Goal: Check status: Check status

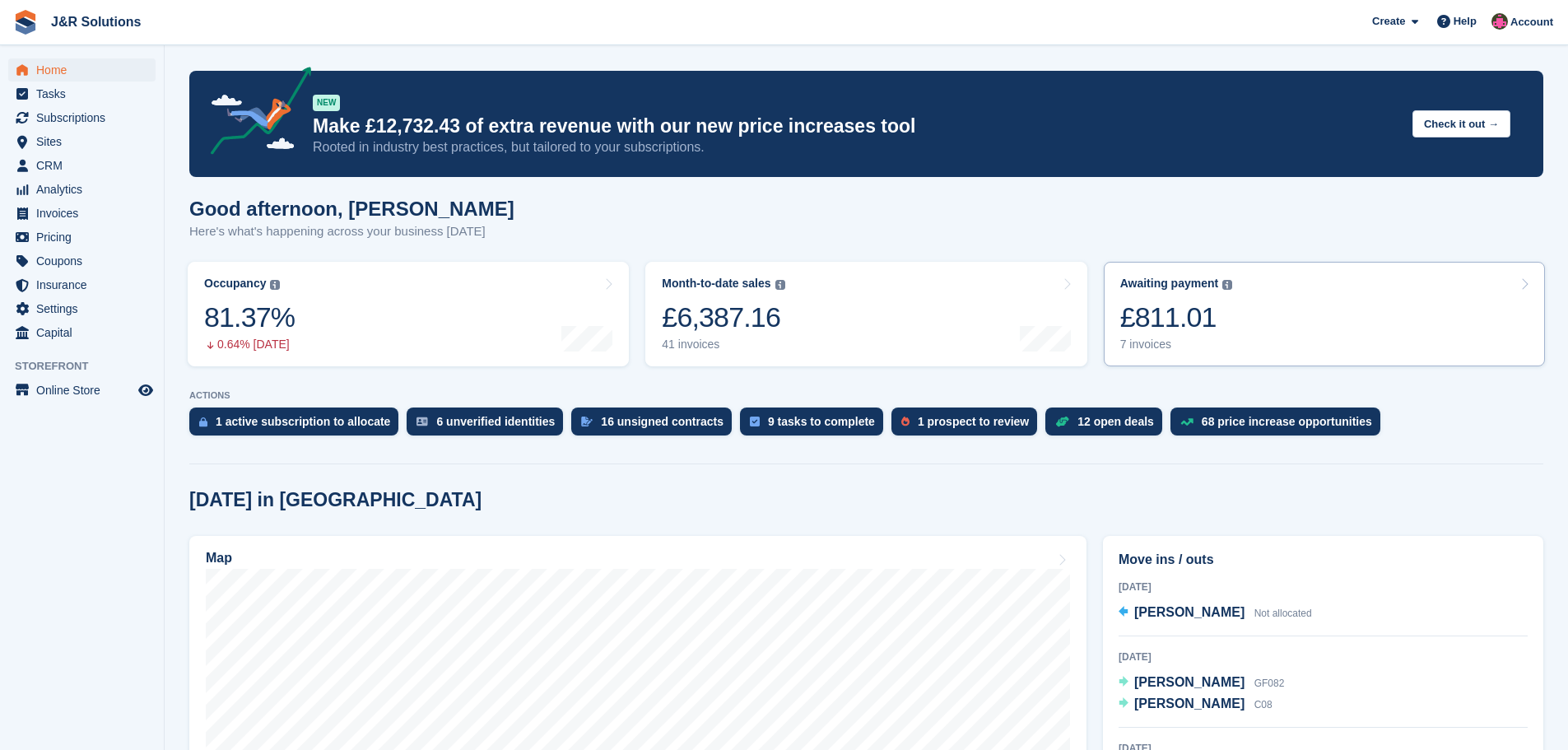
click at [1165, 336] on div "Awaiting payment The total outstanding balance on all open invoices. £811.01 7 …" at bounding box center [1177, 315] width 113 height 75
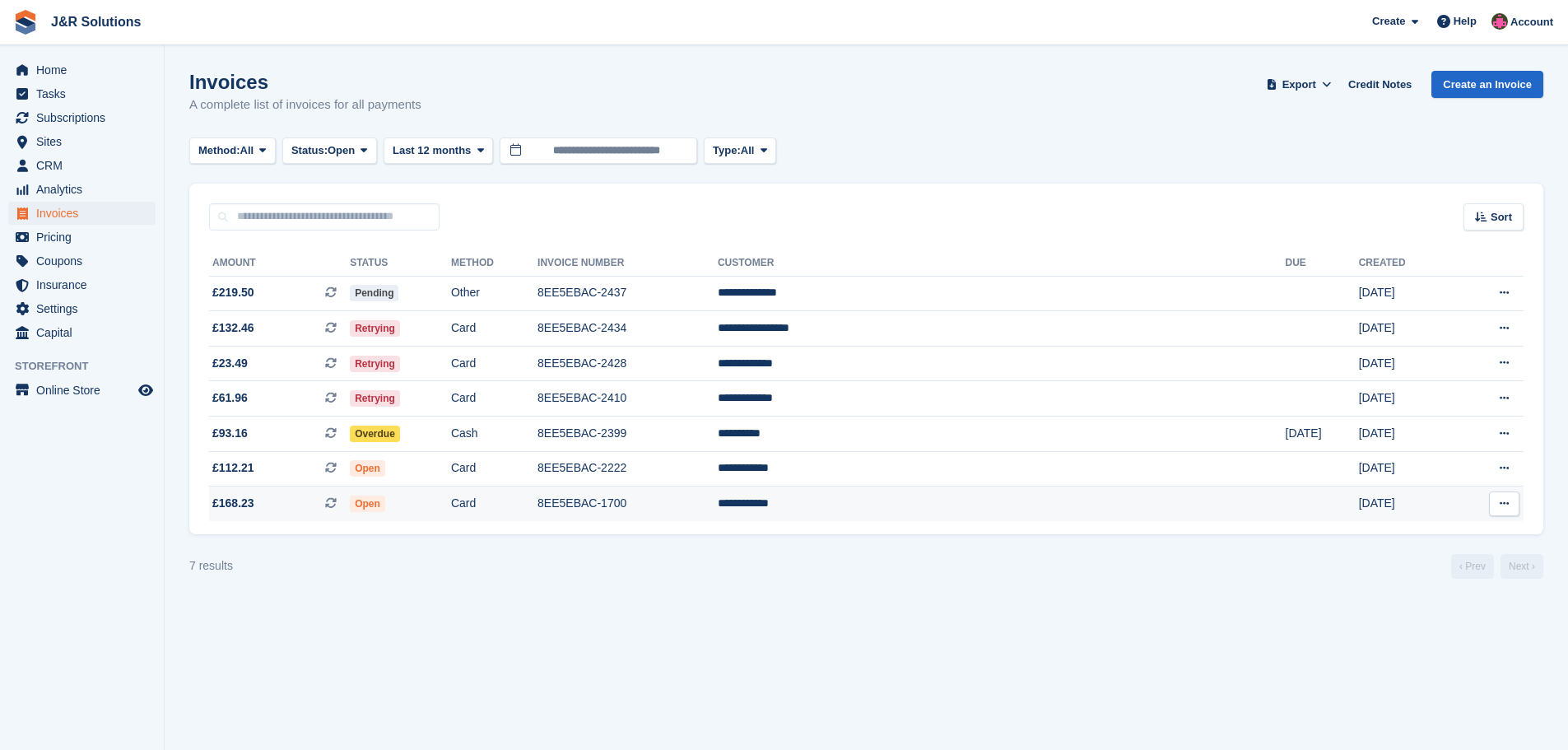
click at [948, 504] on td "**********" at bounding box center [1002, 504] width 568 height 35
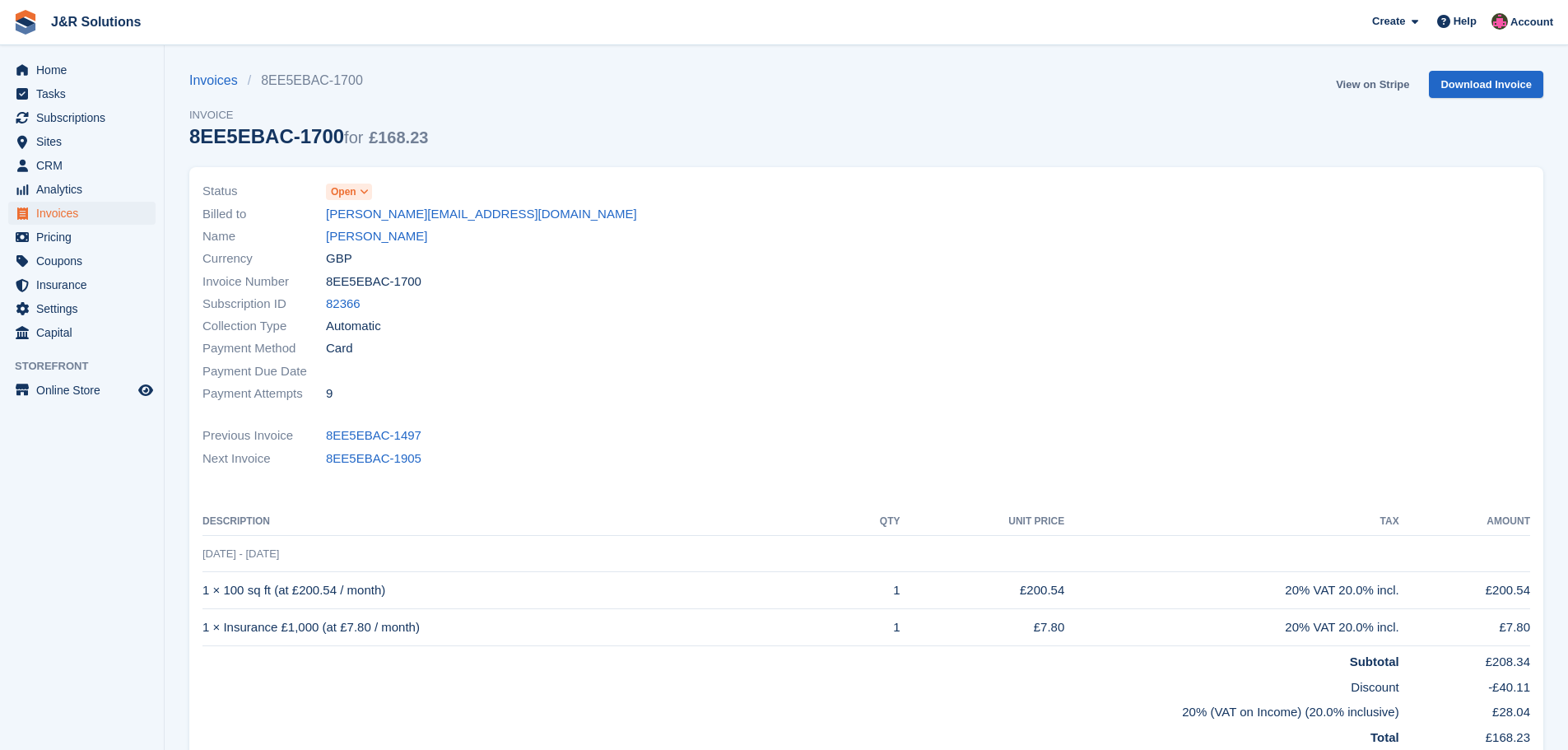
click at [1378, 82] on link "View on Stripe" at bounding box center [1372, 84] width 86 height 27
click at [362, 235] on link "Lisa Riddell" at bounding box center [377, 236] width 101 height 19
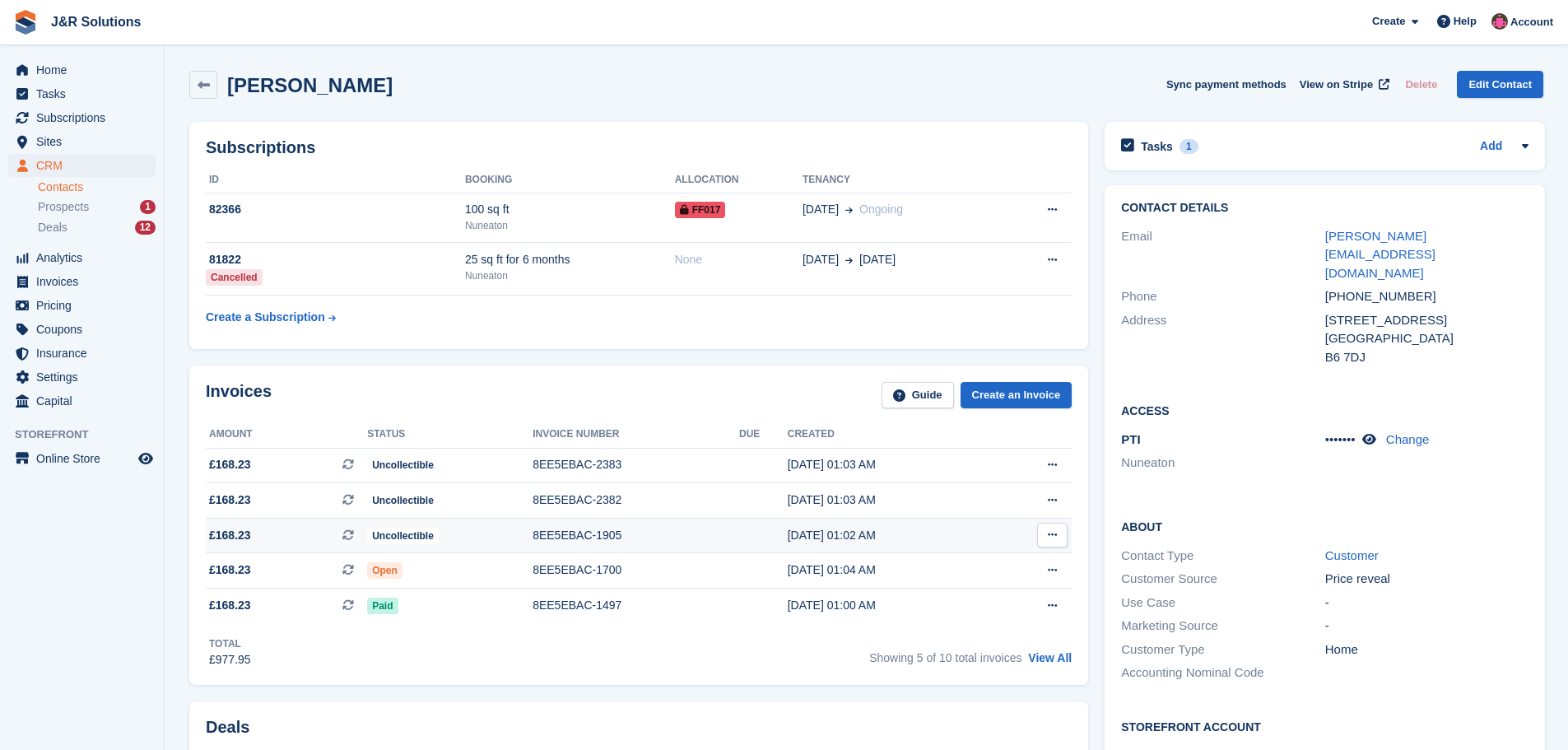
click at [656, 538] on div "8EE5EBAC-1905" at bounding box center [635, 535] width 207 height 17
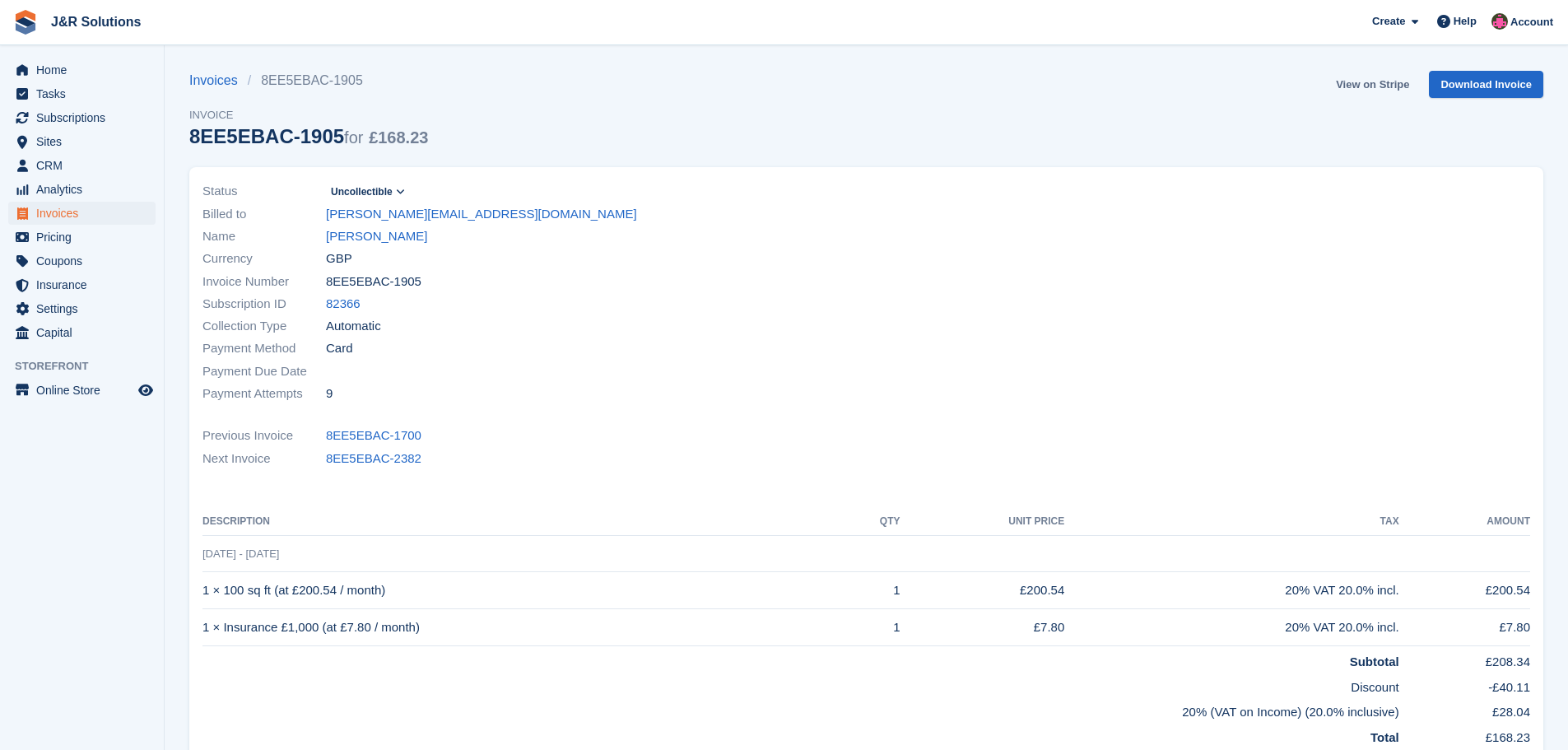
click at [1365, 87] on link "View on Stripe" at bounding box center [1372, 84] width 86 height 27
click at [63, 69] on span "Home" at bounding box center [86, 69] width 99 height 23
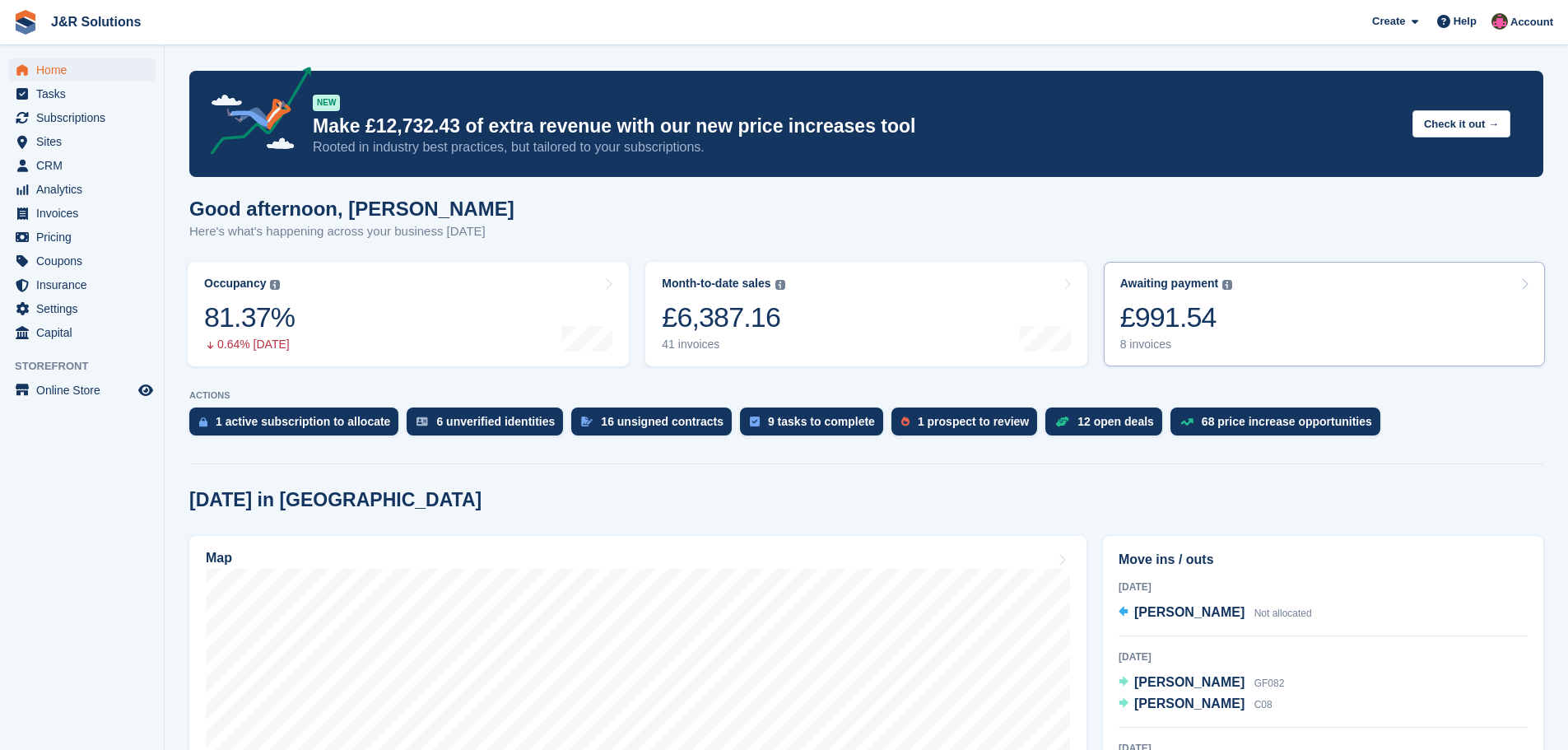
click at [1127, 337] on div "8 invoices" at bounding box center [1177, 344] width 113 height 14
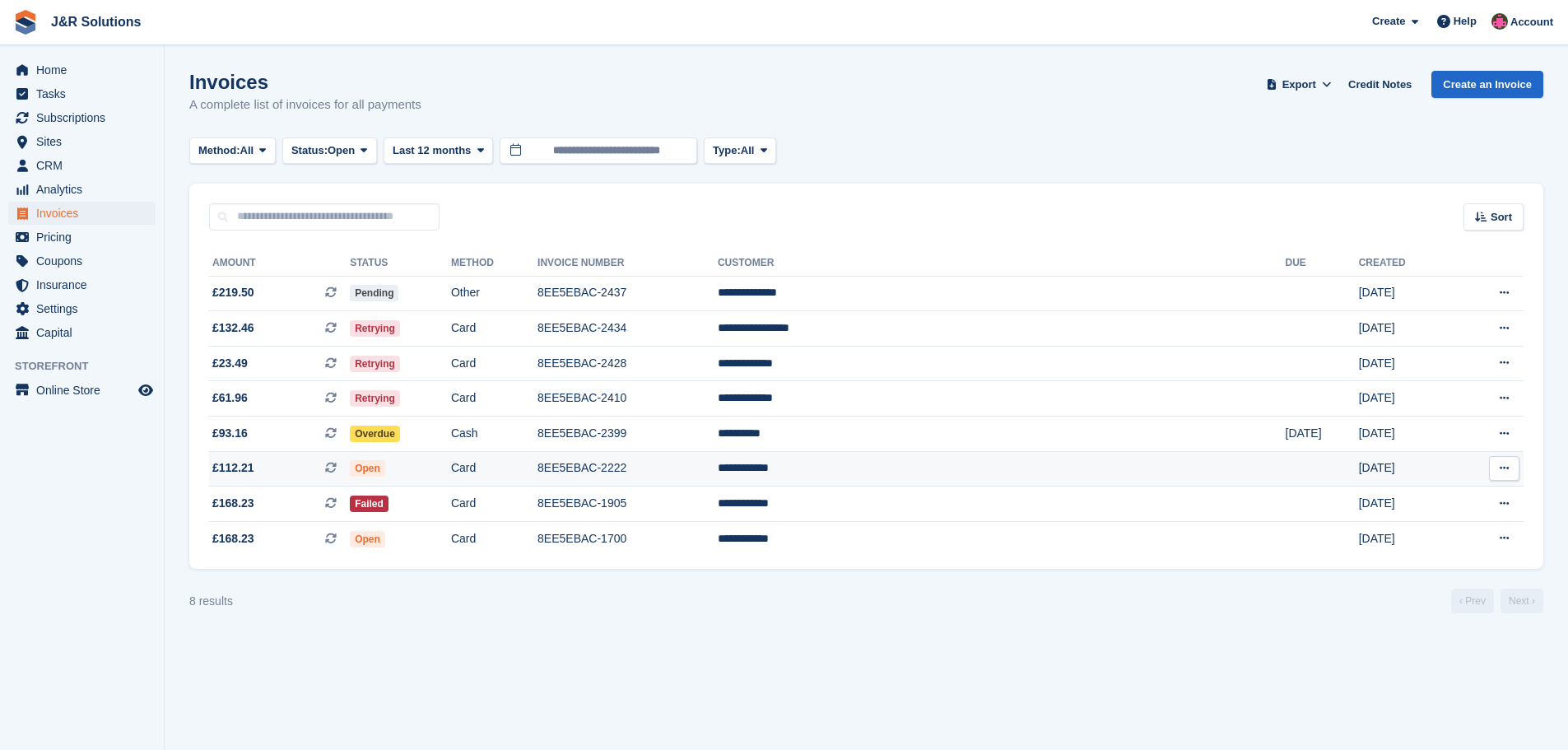
click at [718, 473] on td "8EE5EBAC-2222" at bounding box center [627, 469] width 180 height 36
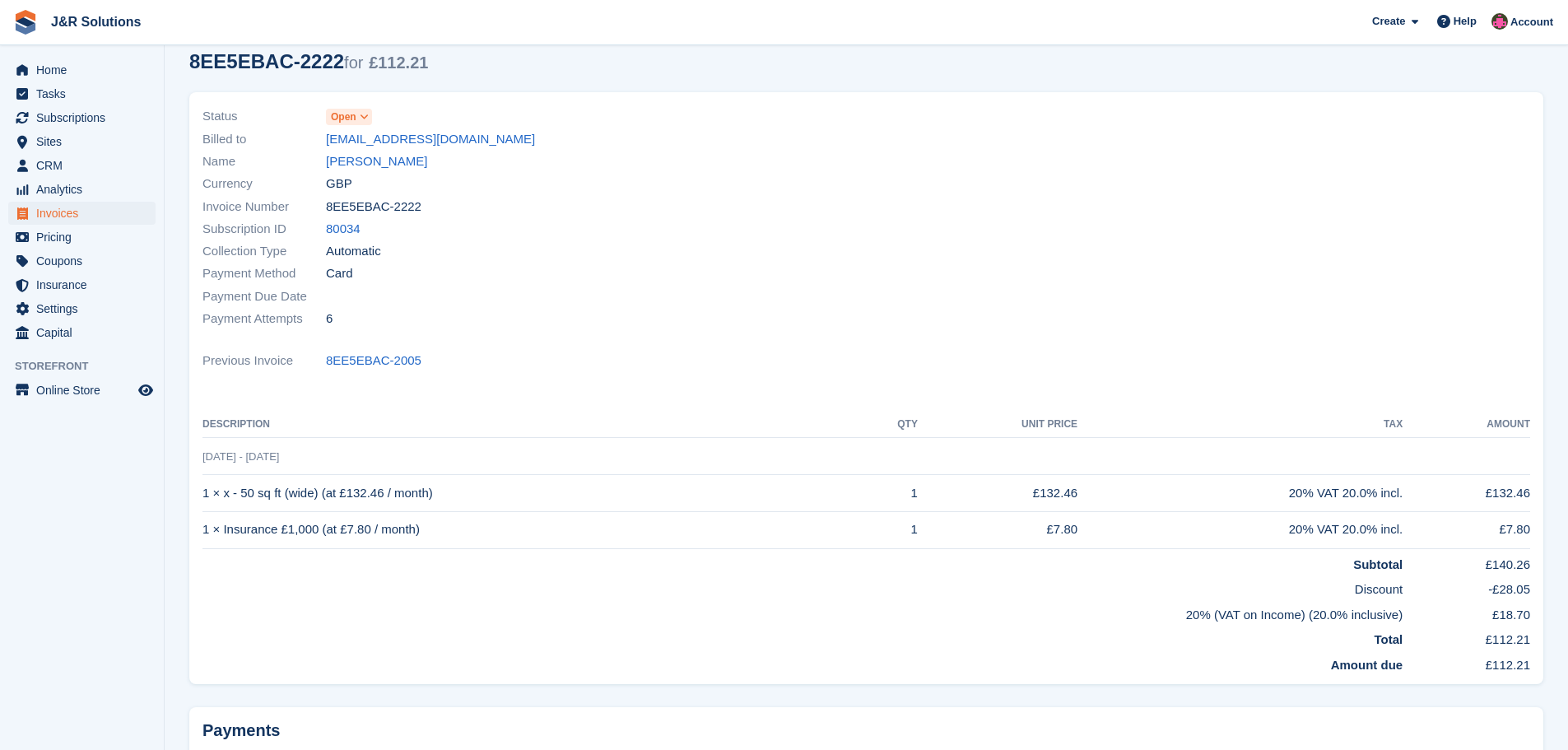
scroll to position [74, 0]
click at [360, 160] on link "[PERSON_NAME]" at bounding box center [377, 162] width 101 height 19
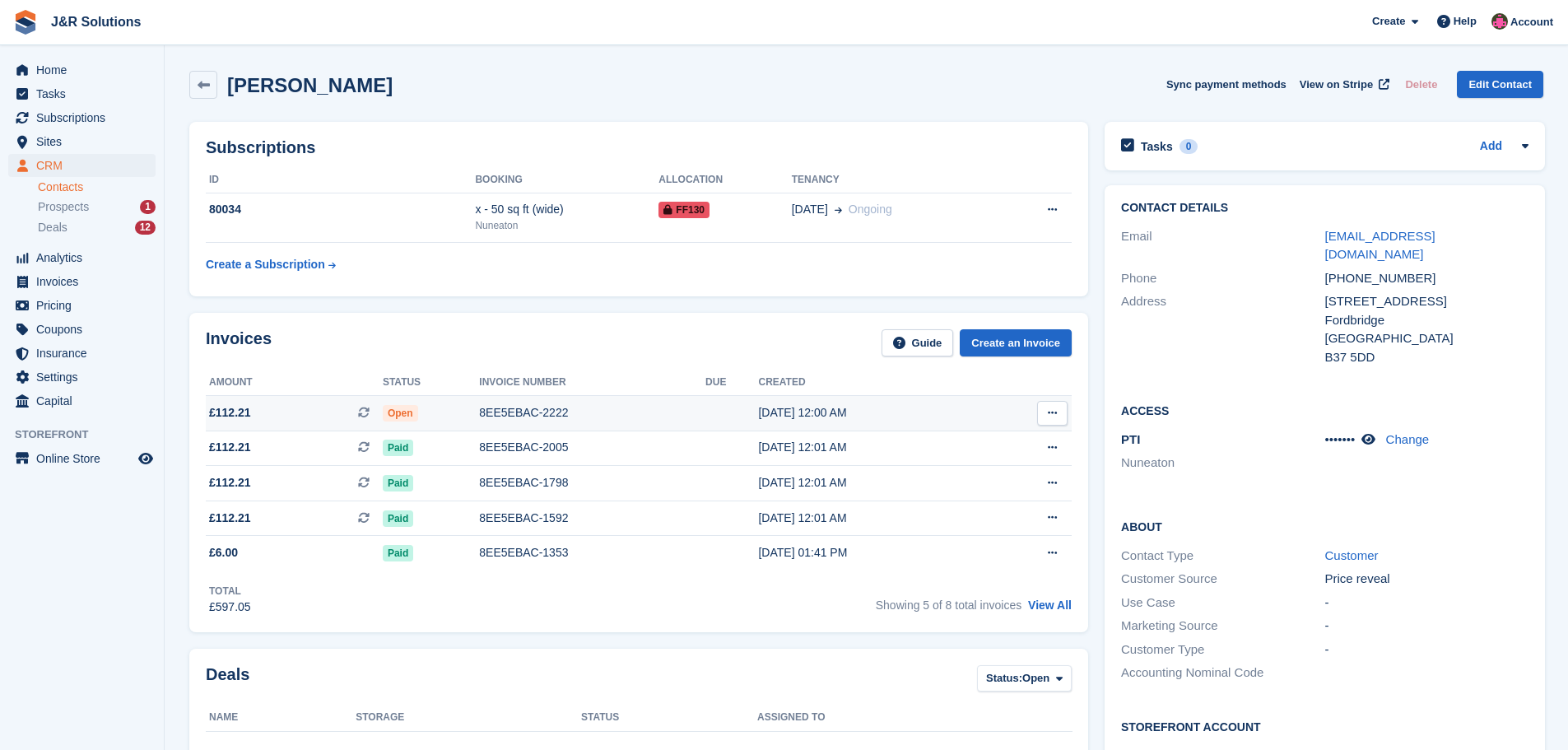
click at [534, 420] on div "8EE5EBAC-2222" at bounding box center [592, 413] width 227 height 17
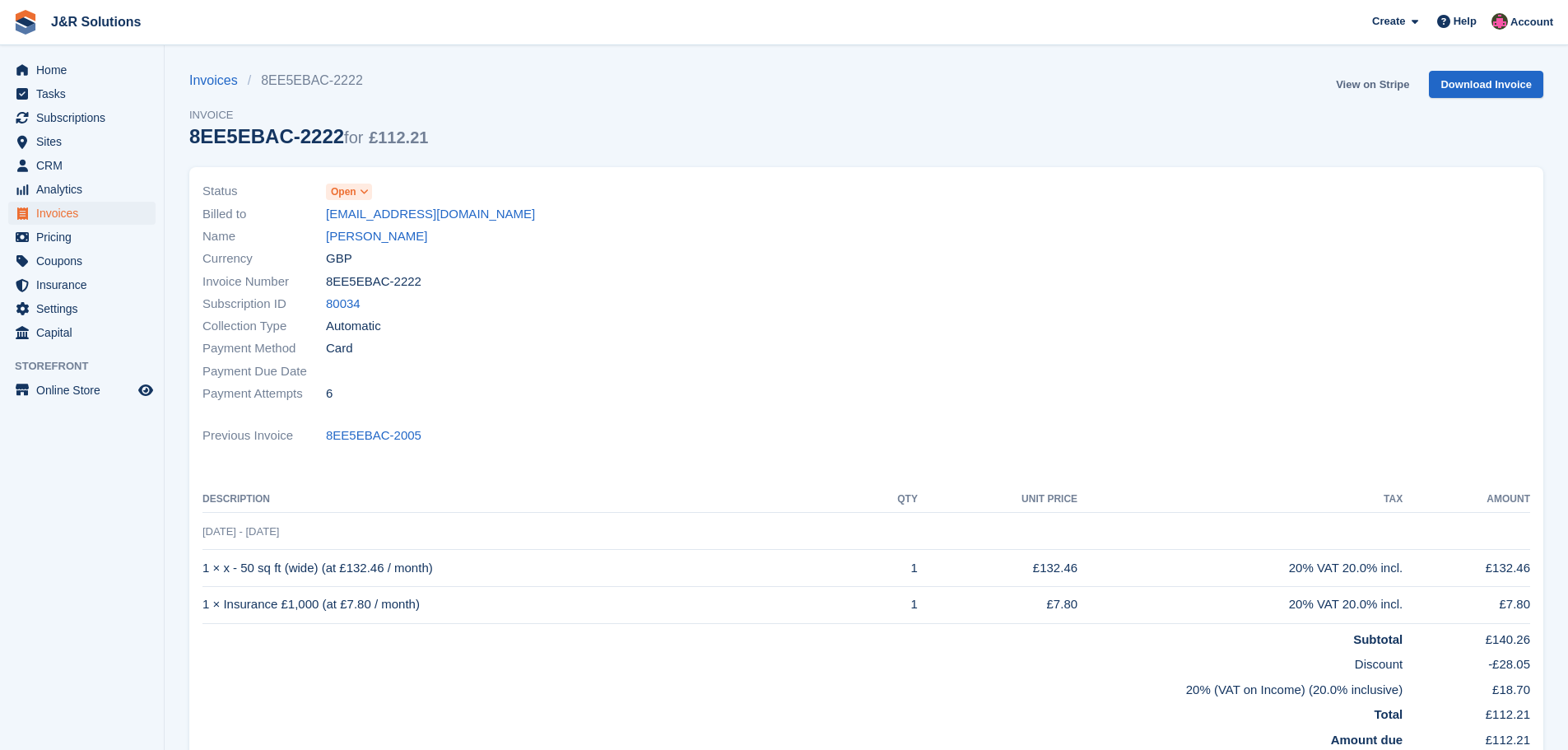
click at [1381, 83] on link "View on Stripe" at bounding box center [1372, 84] width 86 height 27
click at [351, 234] on link "Toni Bradley" at bounding box center [377, 236] width 101 height 19
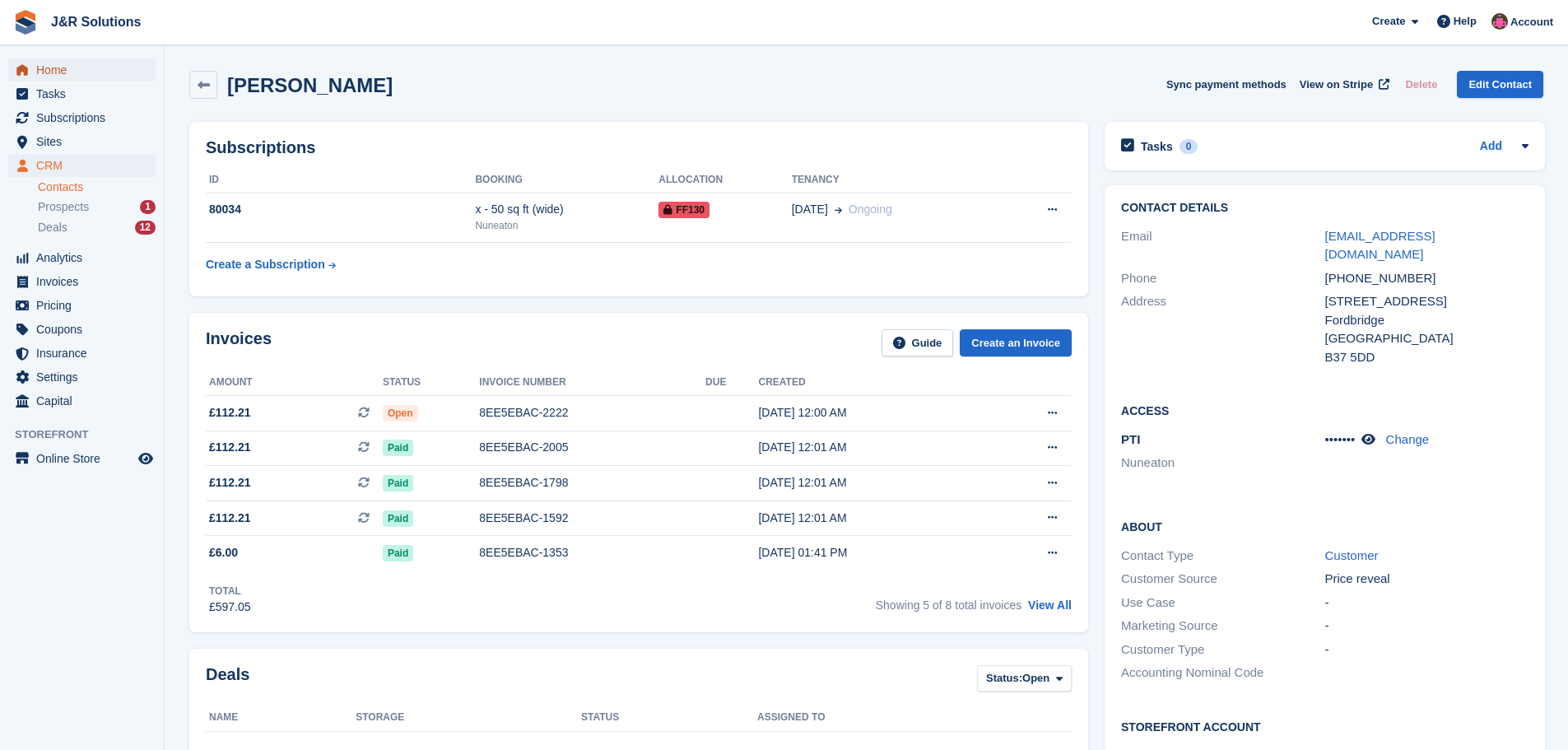
click at [60, 62] on span "Home" at bounding box center [86, 69] width 99 height 23
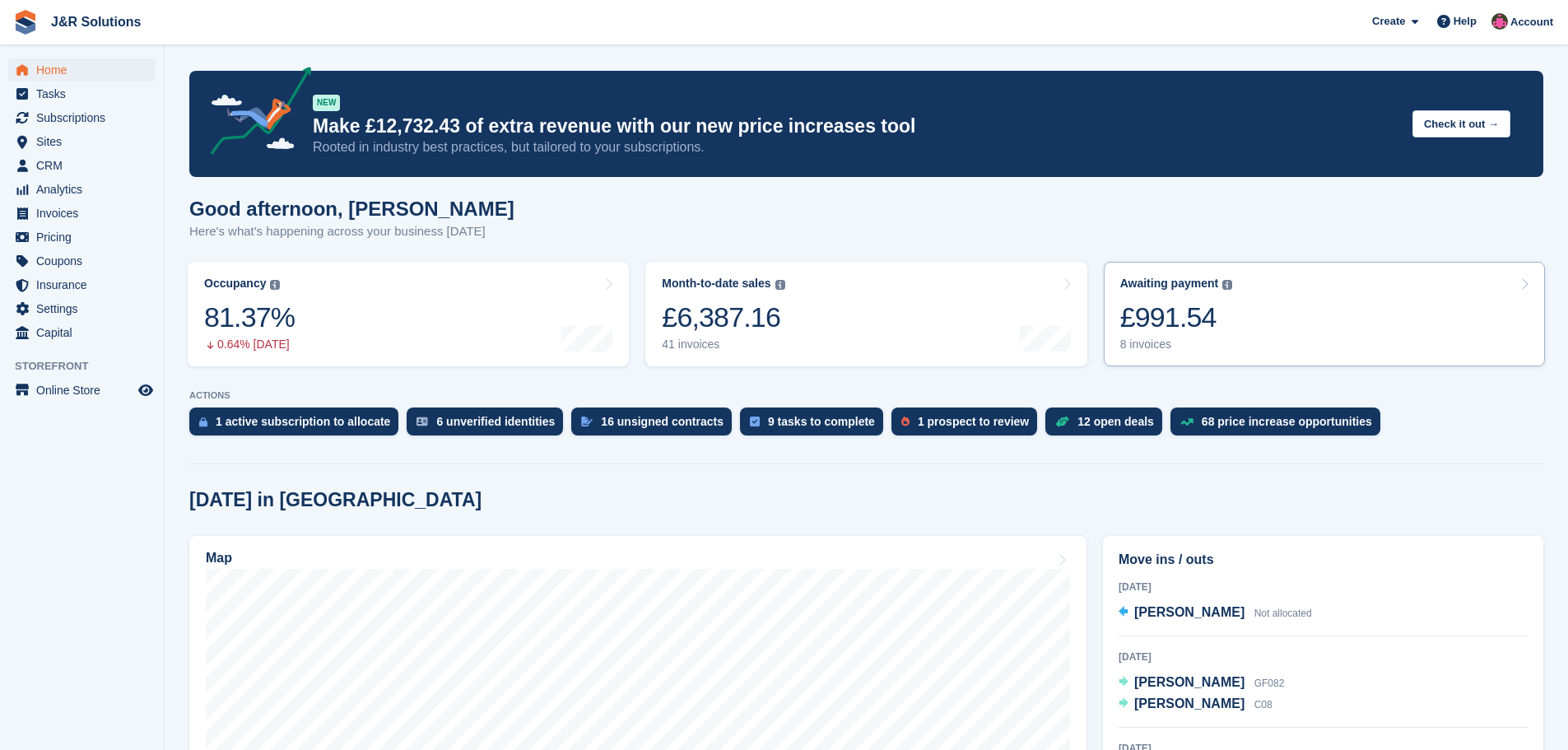
click at [1148, 346] on div "8 invoices" at bounding box center [1177, 344] width 113 height 14
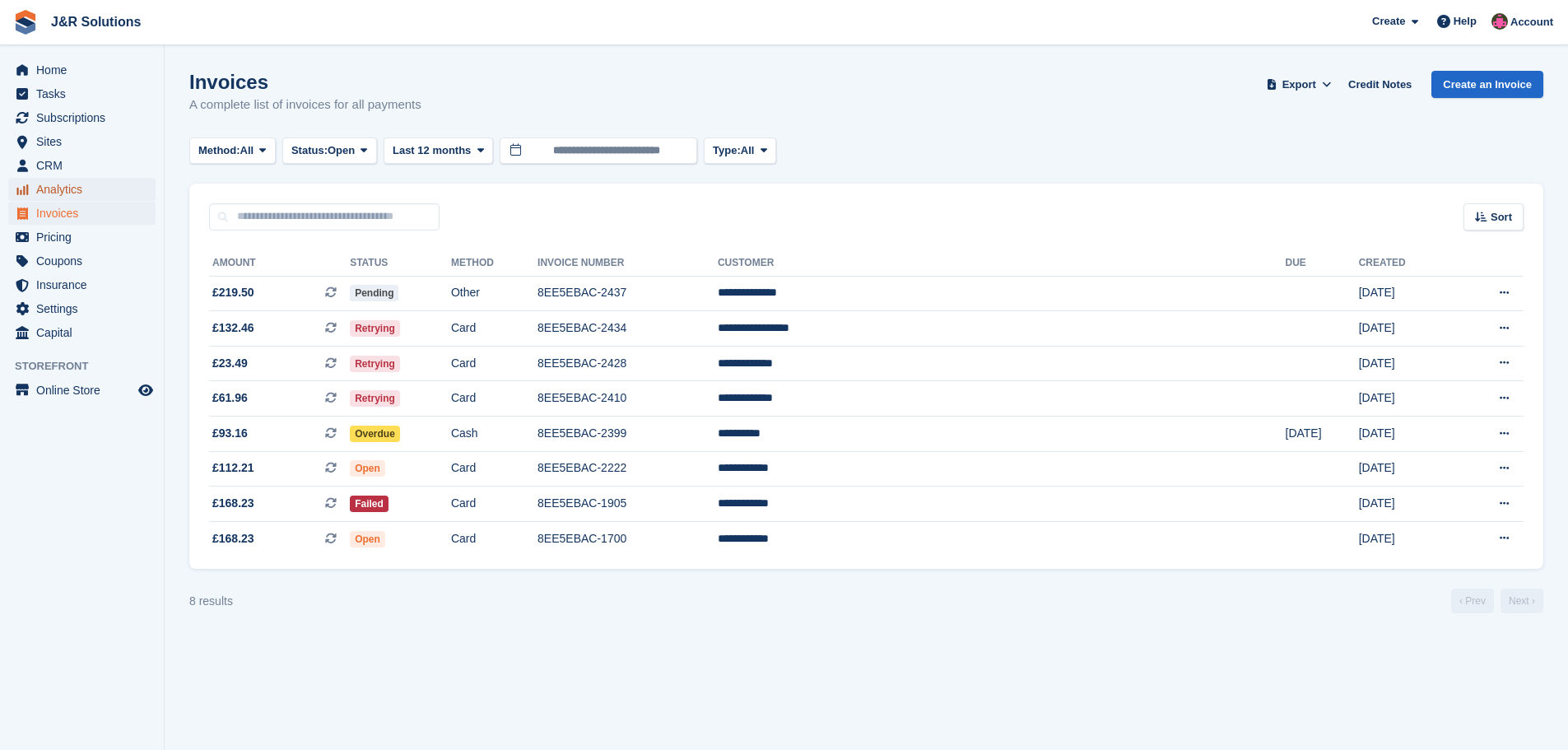
click at [61, 184] on span "Analytics" at bounding box center [86, 189] width 99 height 23
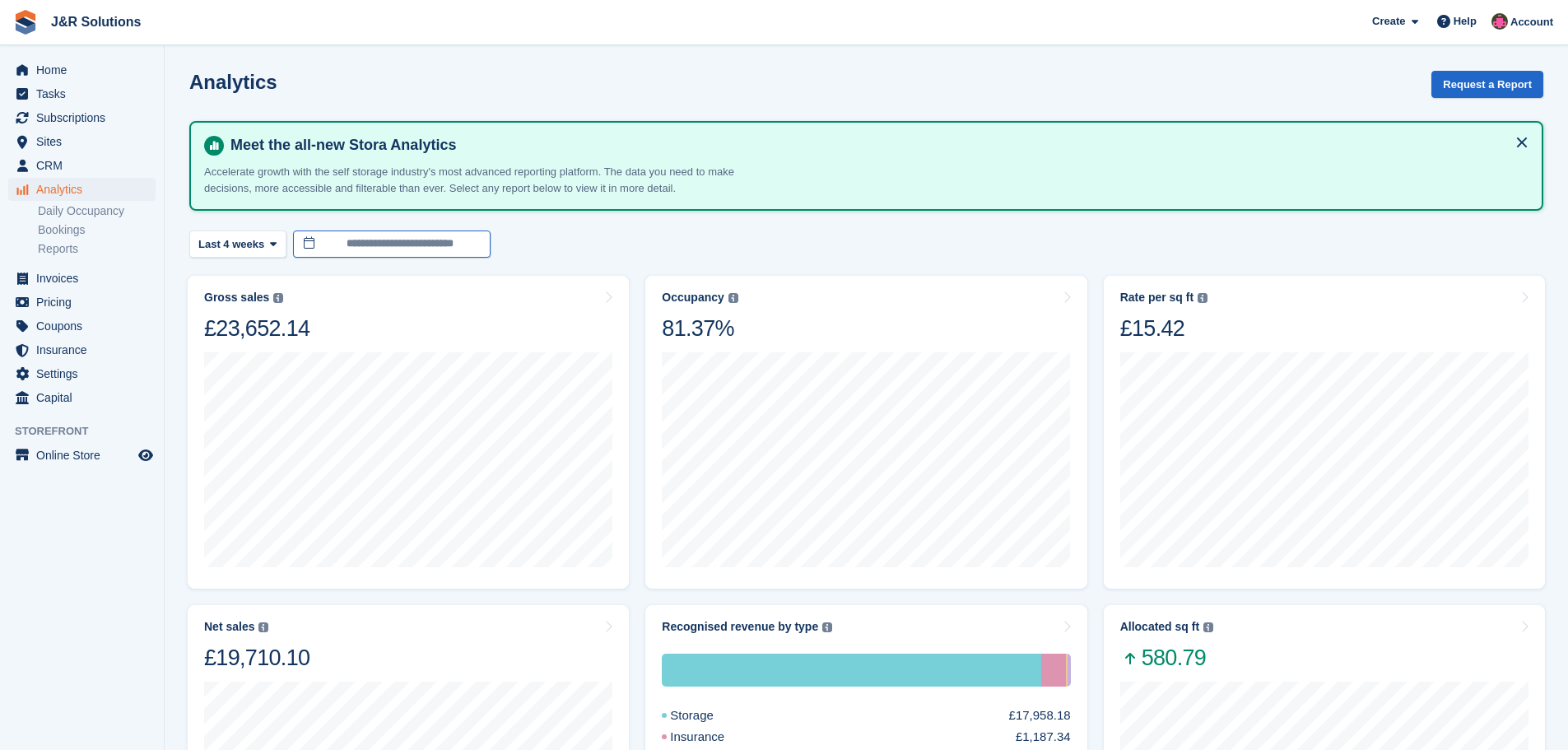
click at [403, 241] on input "**********" at bounding box center [392, 243] width 198 height 27
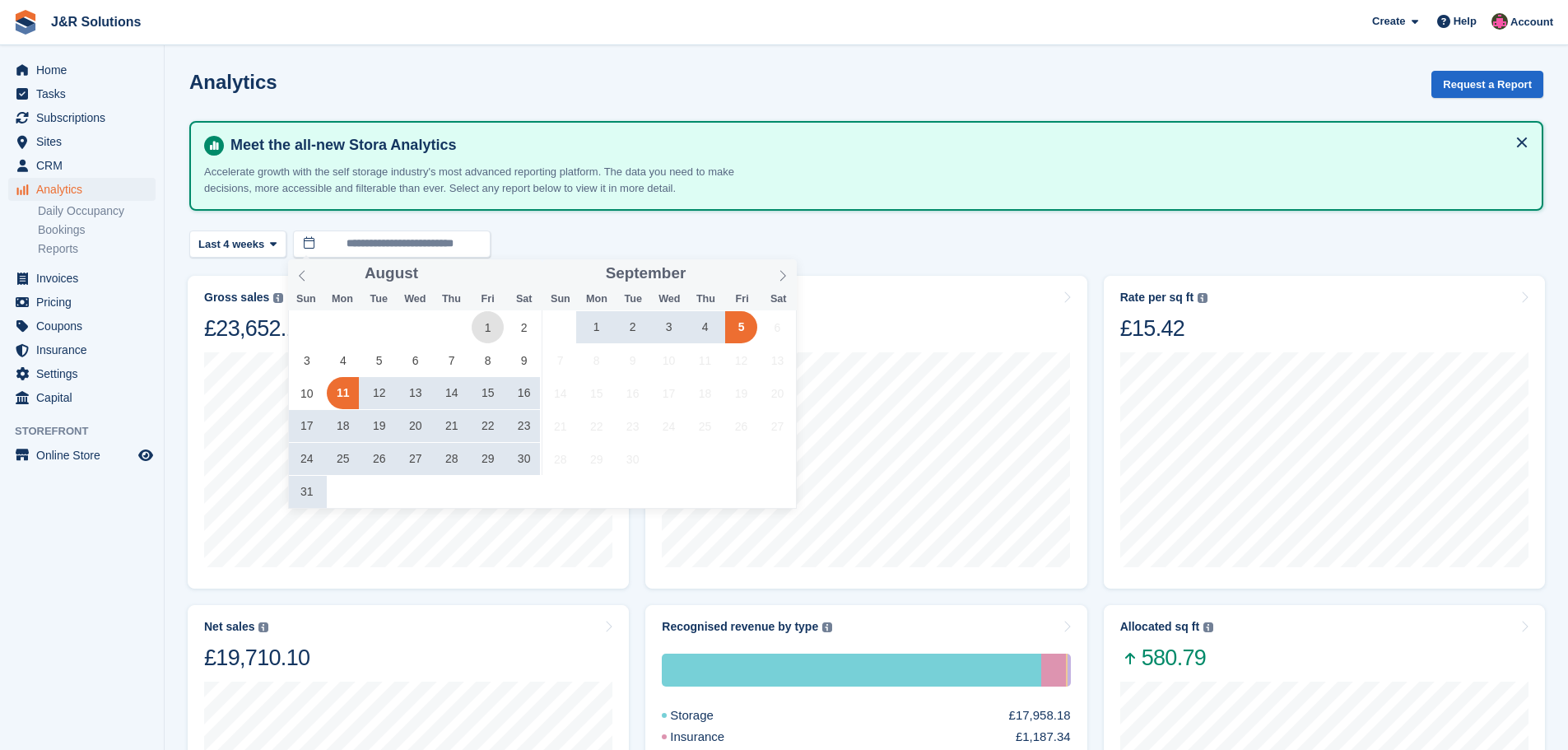
click at [483, 327] on span "1" at bounding box center [488, 328] width 32 height 32
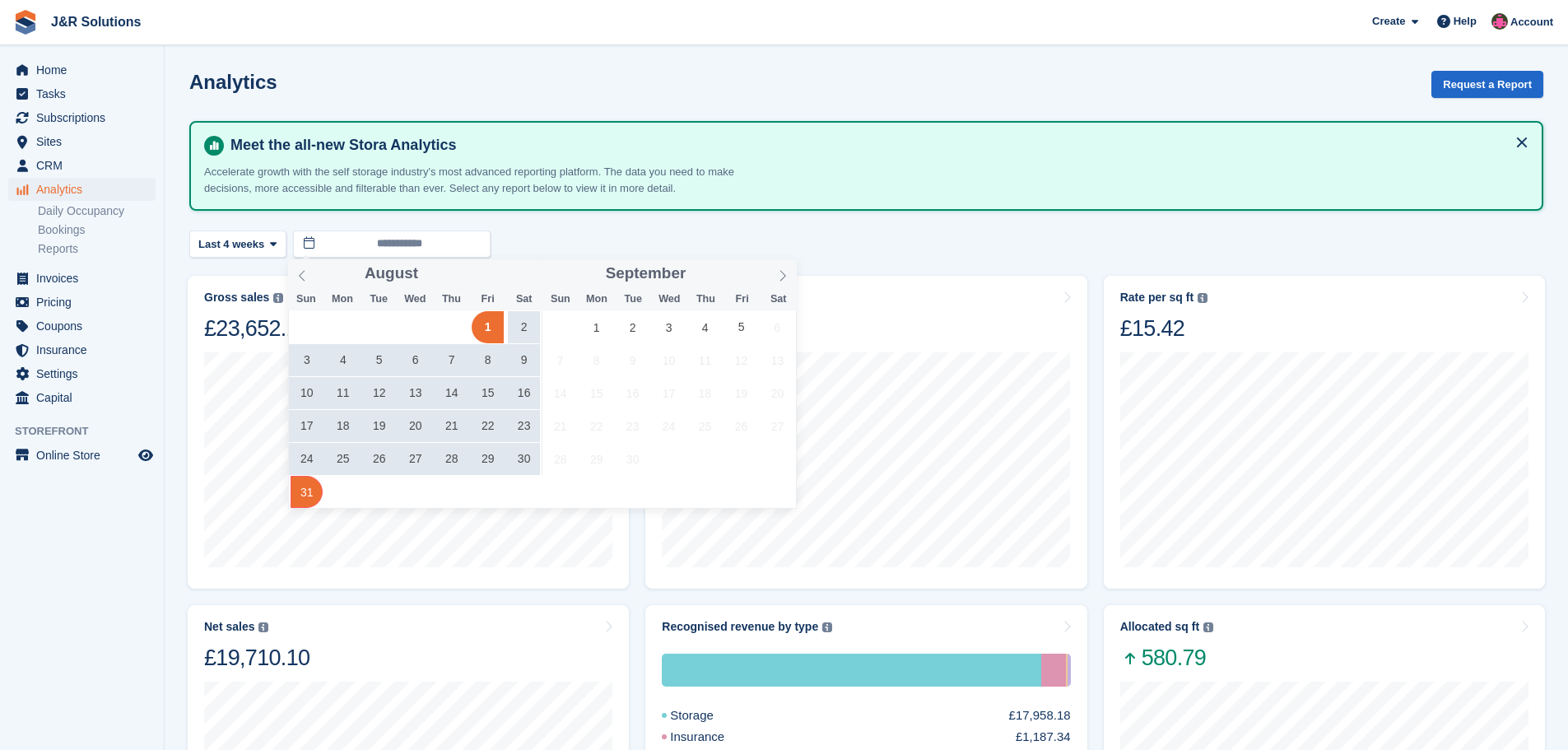
click at [311, 492] on span "31" at bounding box center [307, 492] width 32 height 32
type input "**********"
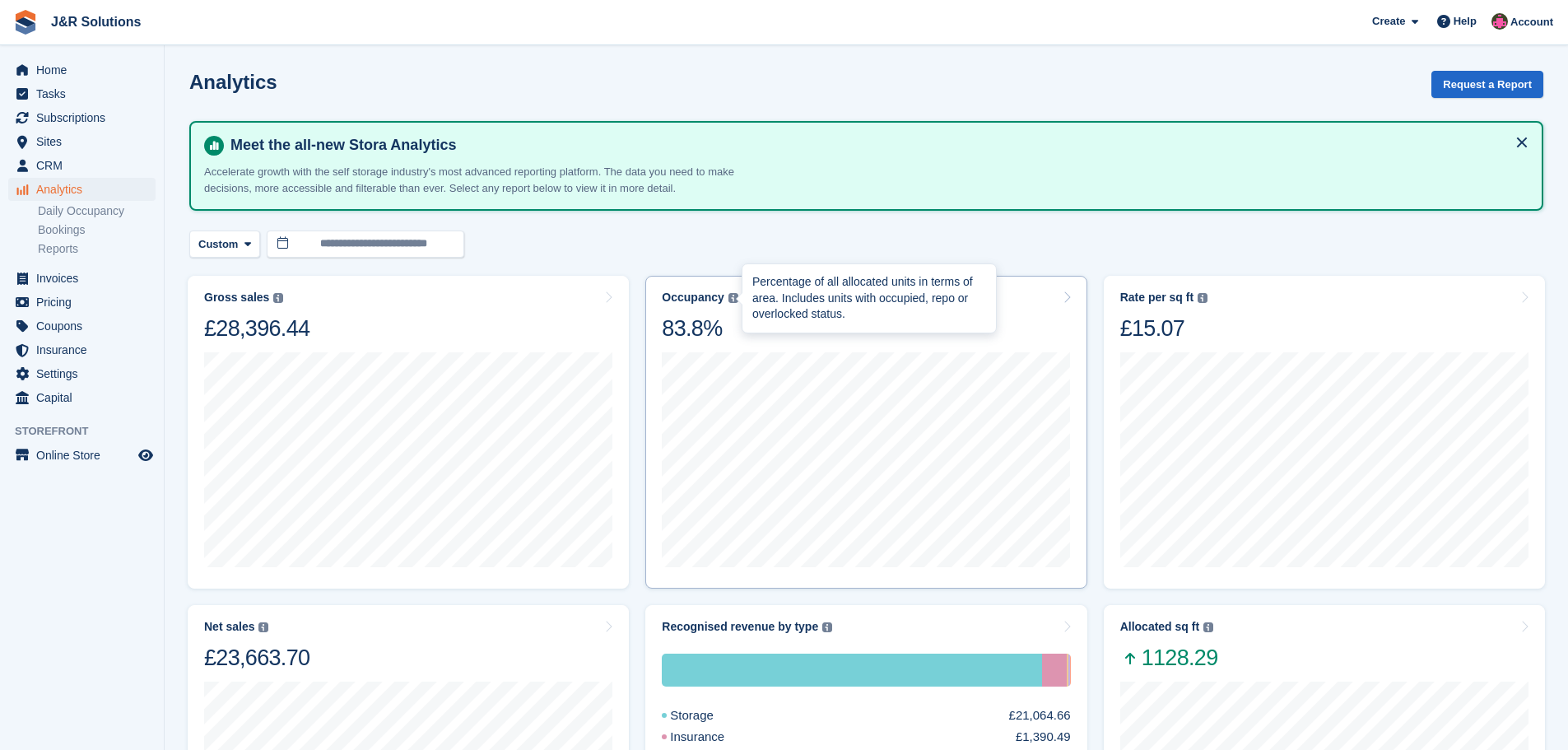
click at [729, 295] on img at bounding box center [734, 298] width 10 height 10
click at [704, 298] on div "Occupancy" at bounding box center [692, 298] width 61 height 14
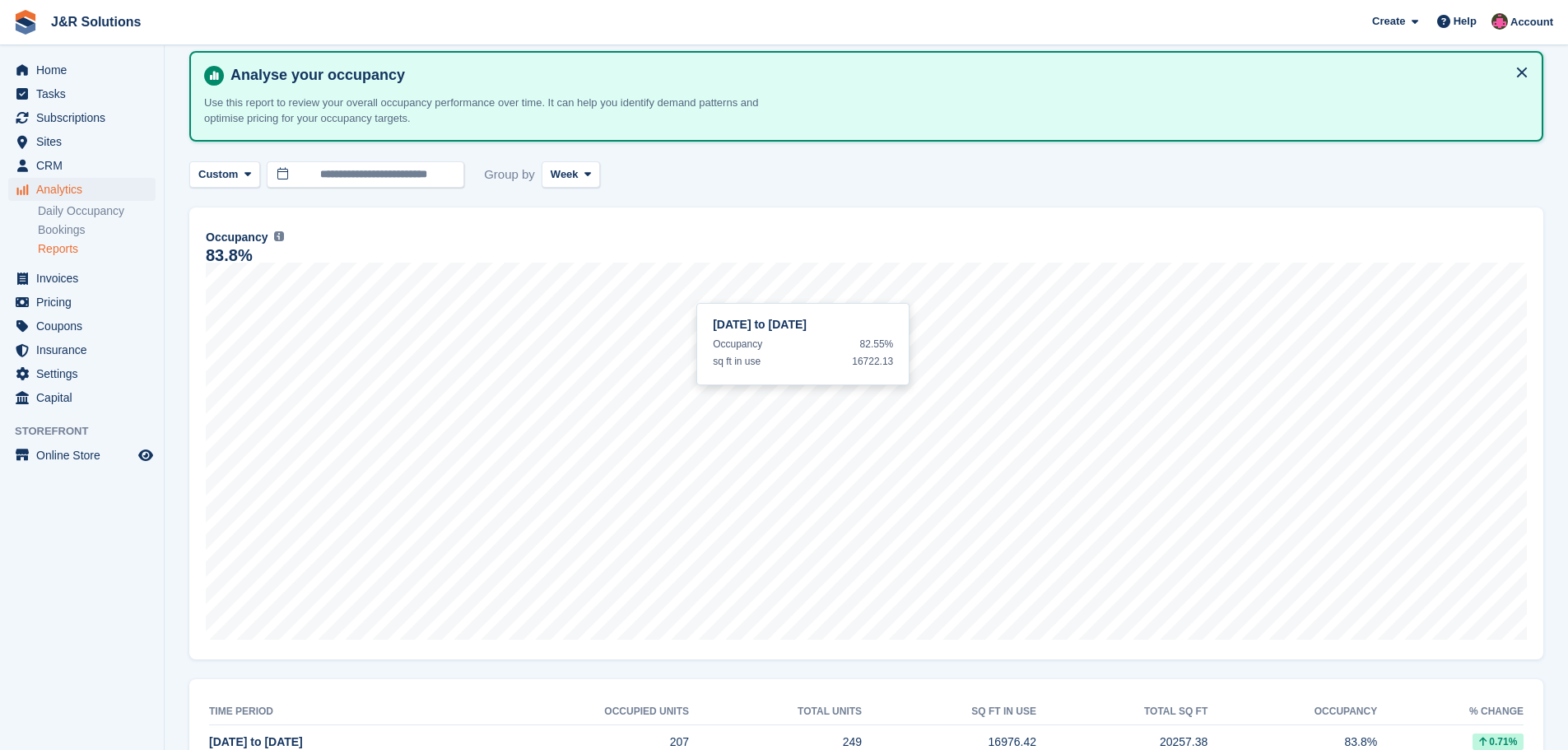
scroll to position [18, 0]
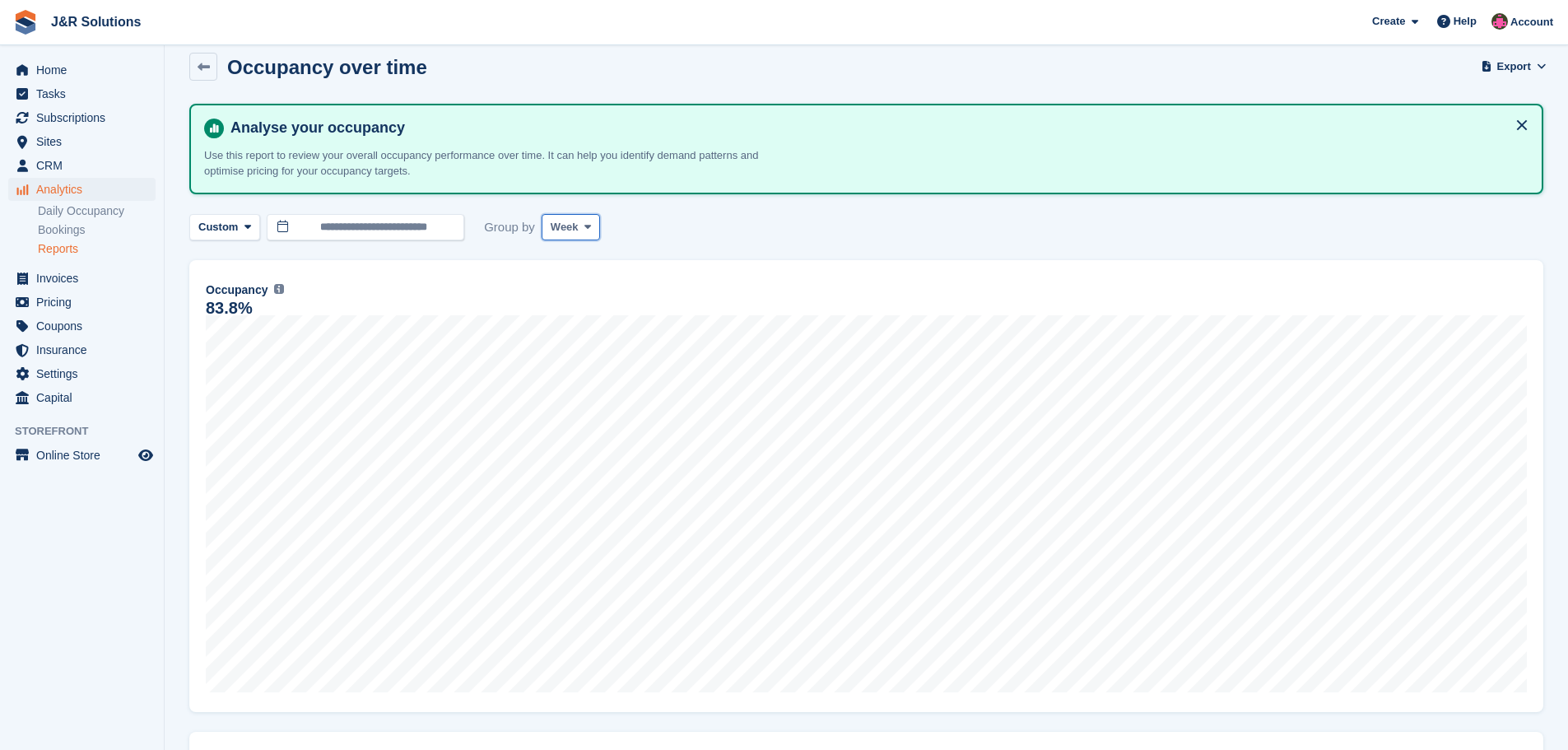
click at [585, 226] on icon at bounding box center [588, 227] width 7 height 11
click at [576, 263] on link "Day" at bounding box center [620, 266] width 143 height 30
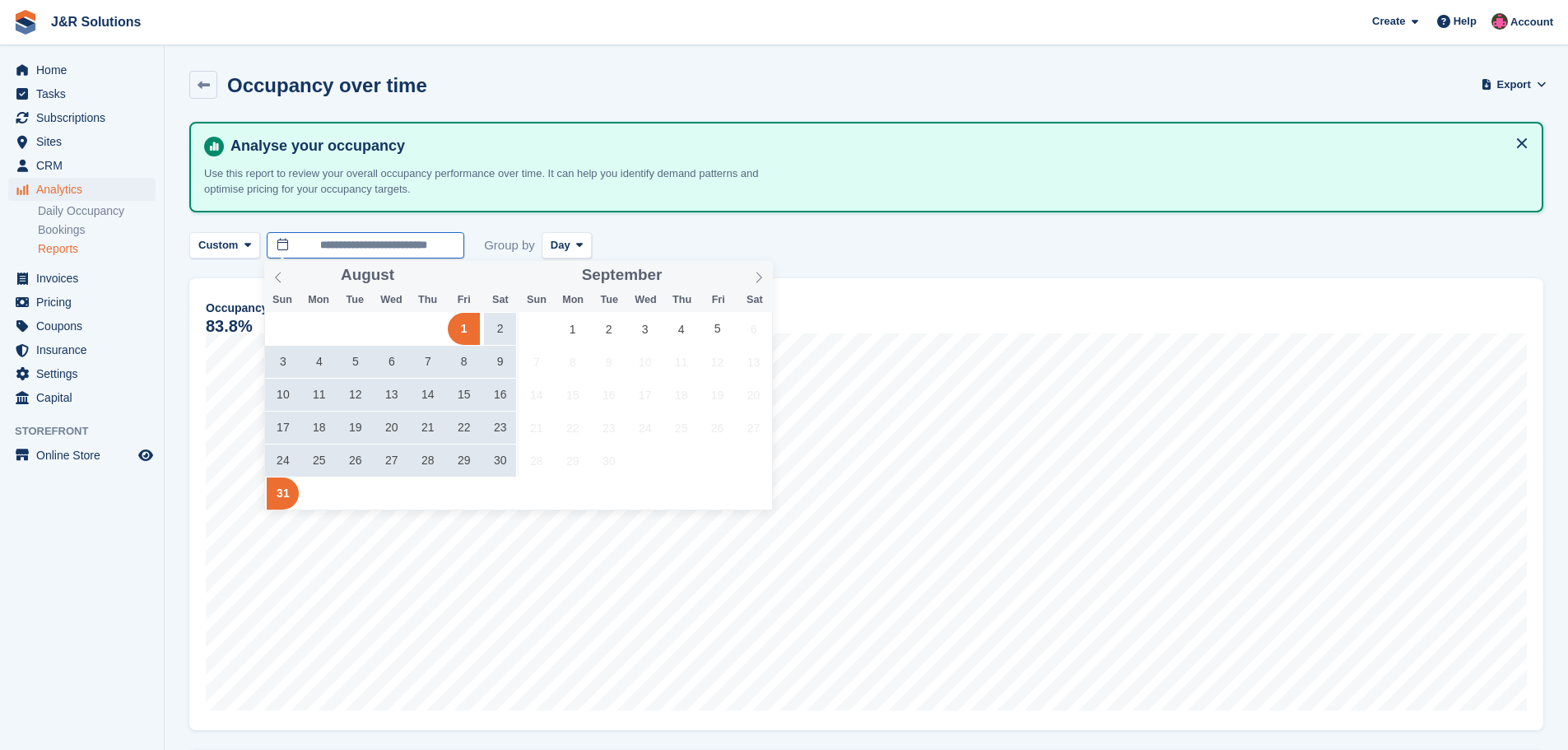
click at [433, 244] on input "**********" at bounding box center [366, 245] width 198 height 27
click at [580, 325] on span "1" at bounding box center [573, 328] width 32 height 32
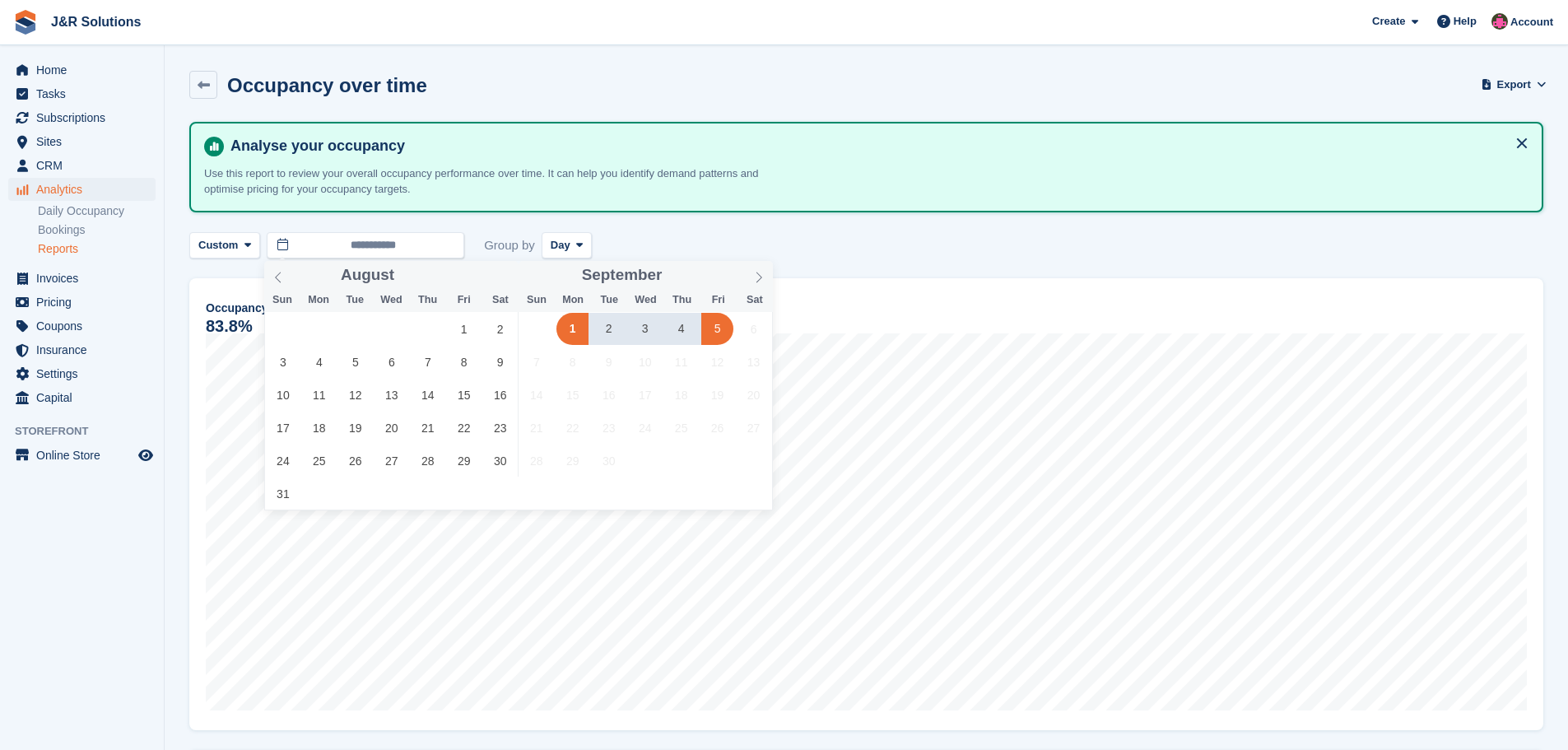
click at [721, 341] on span "5" at bounding box center [717, 328] width 32 height 32
type input "**********"
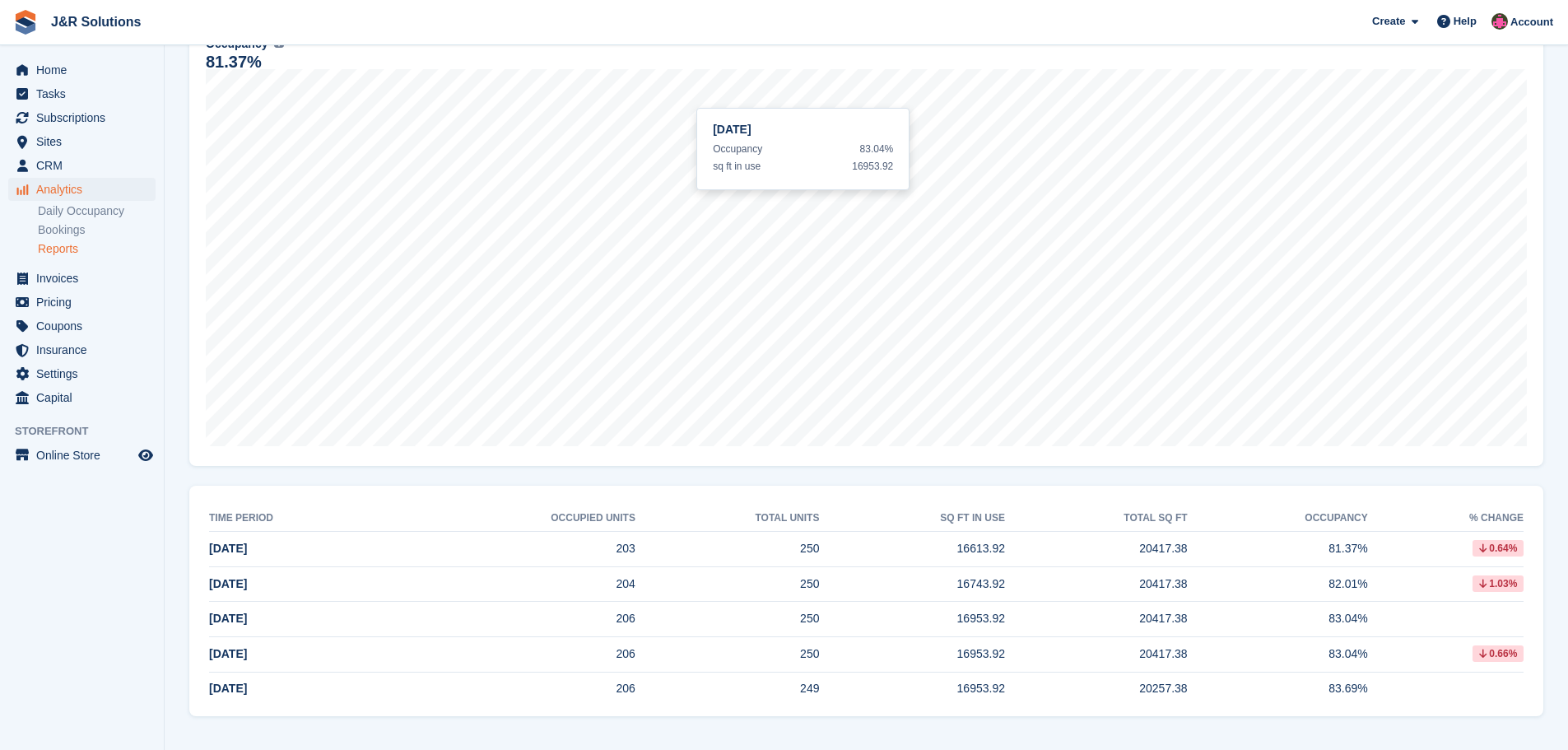
scroll to position [265, 0]
